Goal: Find contact information: Find contact information

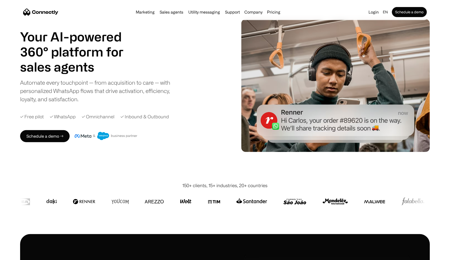
scroll to position [21, 0]
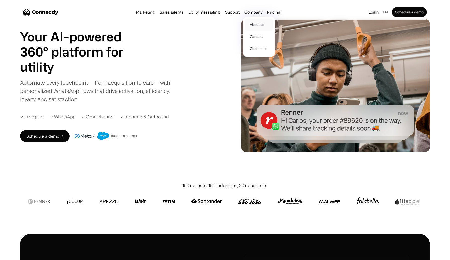
click at [251, 24] on link "About us" at bounding box center [259, 25] width 28 height 12
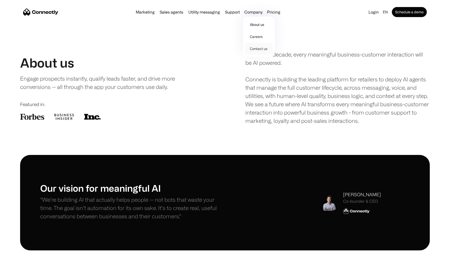
click at [256, 47] on link "Contact us" at bounding box center [259, 49] width 28 height 12
